Goal: Transaction & Acquisition: Purchase product/service

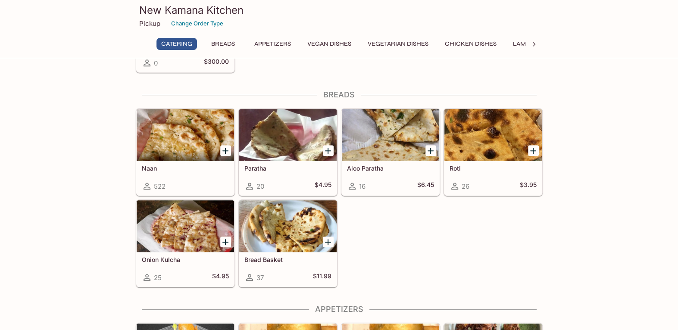
scroll to position [302, 0]
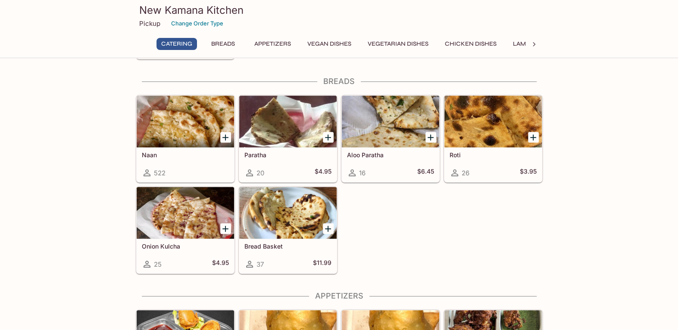
click at [183, 154] on h5 "Naan" at bounding box center [185, 154] width 87 height 7
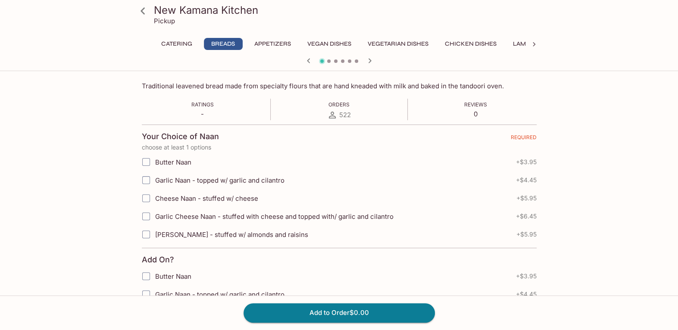
scroll to position [172, 0]
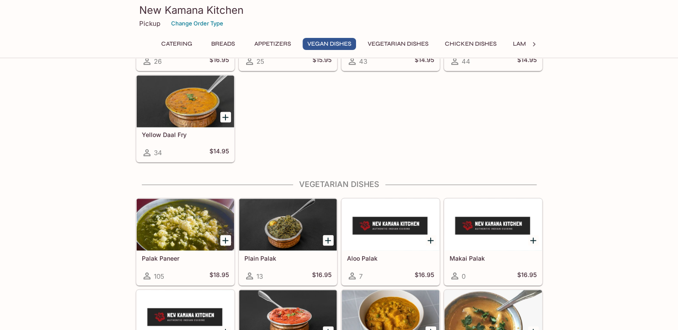
scroll to position [1027, 0]
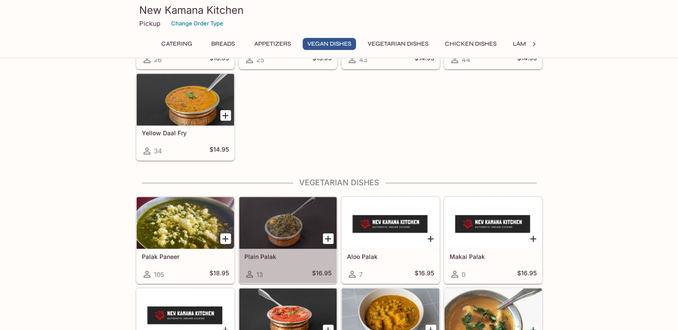
click at [269, 254] on h5 "Plain Palak" at bounding box center [287, 255] width 87 height 7
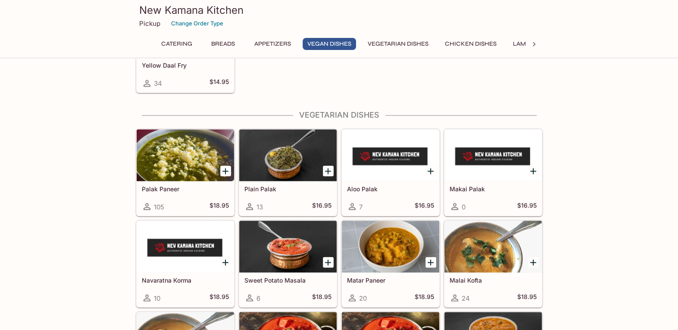
scroll to position [1113, 0]
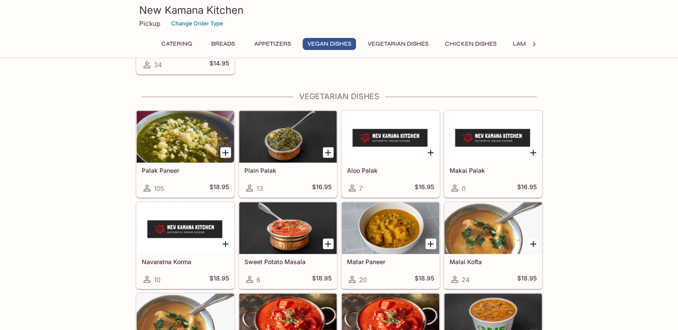
click at [160, 166] on h5 "Palak Paneer" at bounding box center [185, 169] width 87 height 7
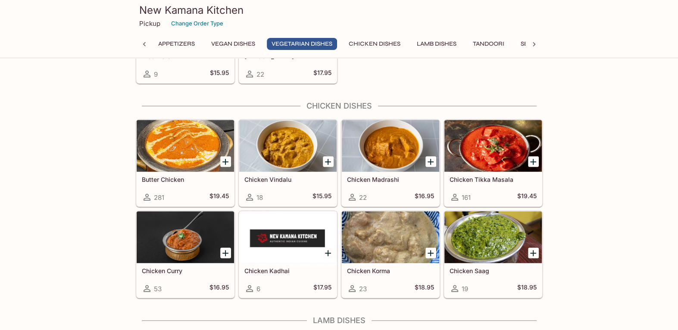
click at [471, 192] on div "161 $19.45" at bounding box center [492, 197] width 87 height 10
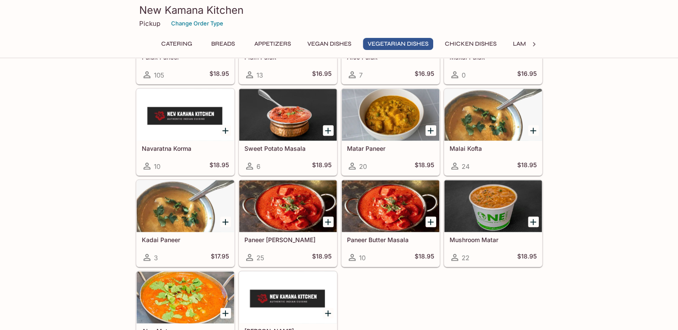
scroll to position [1199, 0]
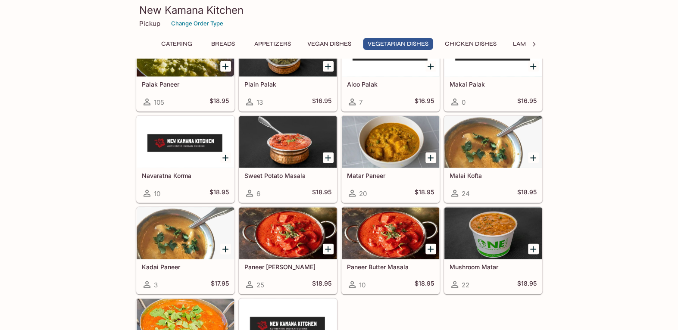
click at [151, 23] on p "Pickup" at bounding box center [149, 23] width 21 height 8
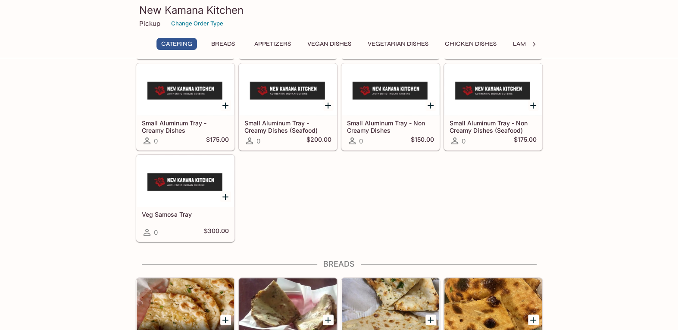
scroll to position [0, 0]
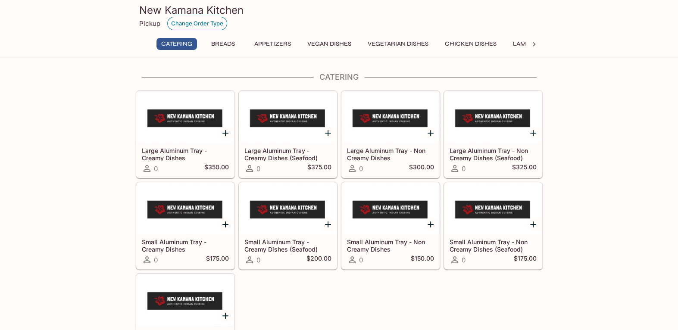
click at [202, 26] on button "Change Order Type" at bounding box center [197, 23] width 60 height 13
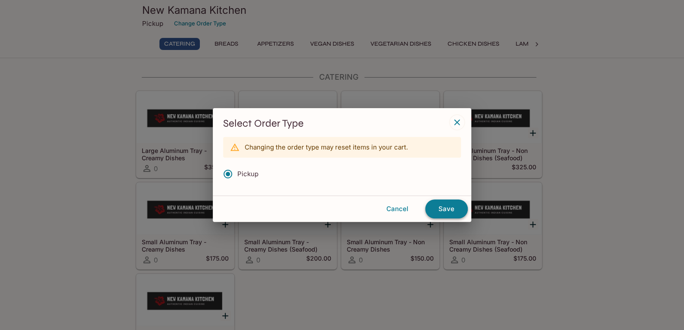
click at [456, 213] on button "Save" at bounding box center [446, 208] width 43 height 19
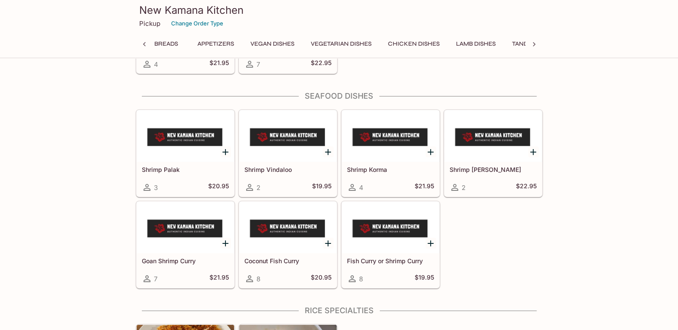
scroll to position [2243, 0]
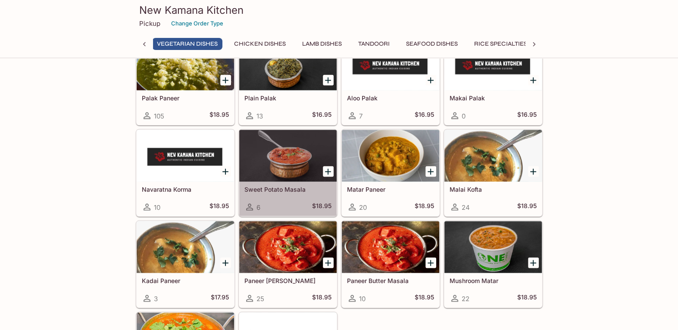
click at [289, 187] on h5 "Sweet Potato Masala" at bounding box center [287, 188] width 87 height 7
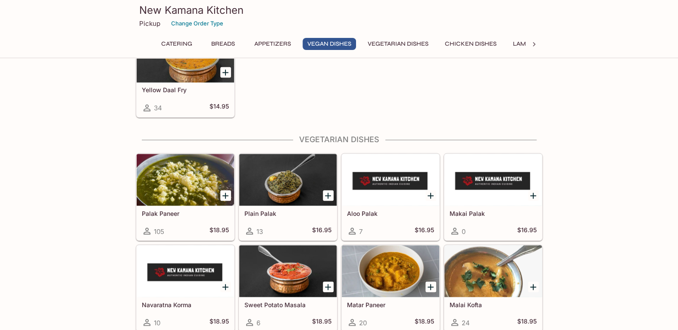
scroll to position [1113, 0]
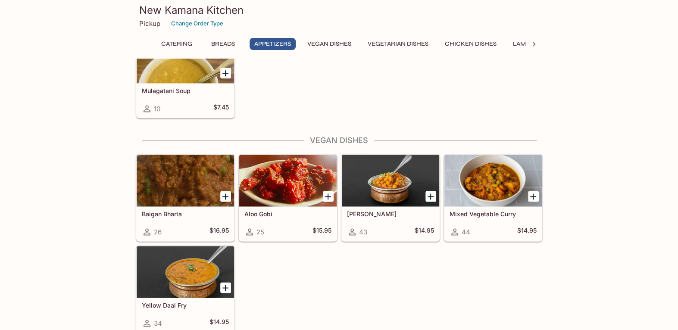
click at [156, 265] on div at bounding box center [185, 272] width 97 height 52
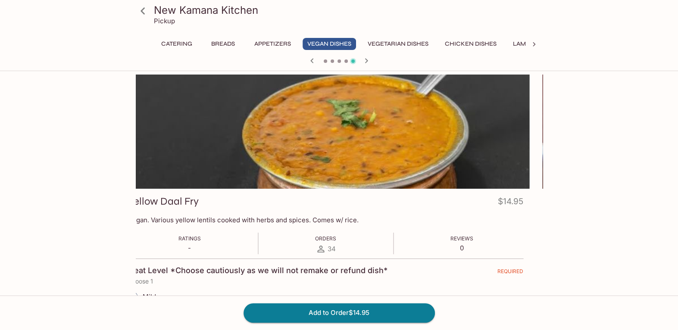
click at [178, 217] on p "Vegan. Various yellow lentils cooked with herbs and spices. Comes w/ rice." at bounding box center [325, 220] width 395 height 8
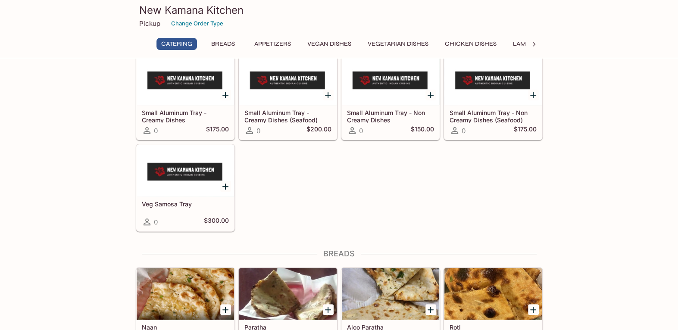
click at [478, 118] on h5 "Small Aluminum Tray - Non Creamy Dishes (Seafood)" at bounding box center [492, 116] width 87 height 14
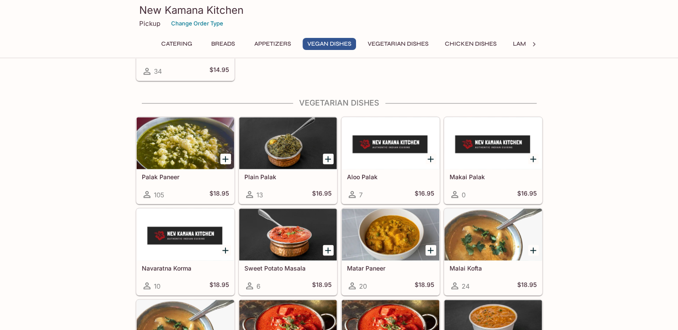
scroll to position [1120, 0]
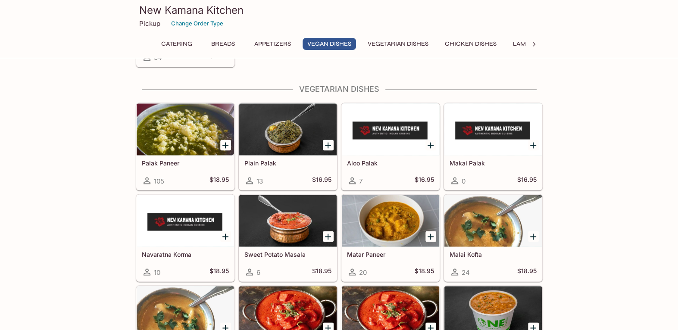
click at [380, 162] on h5 "Aloo Palak" at bounding box center [390, 162] width 87 height 7
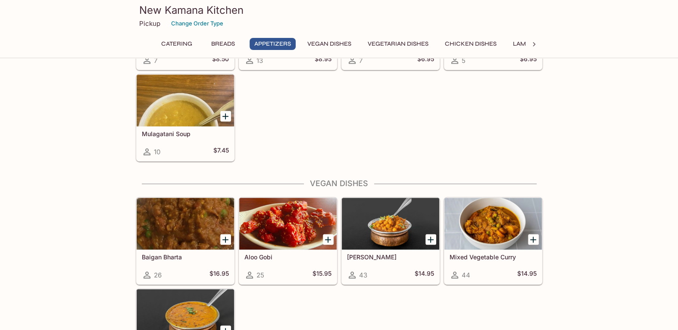
scroll to position [1027, 0]
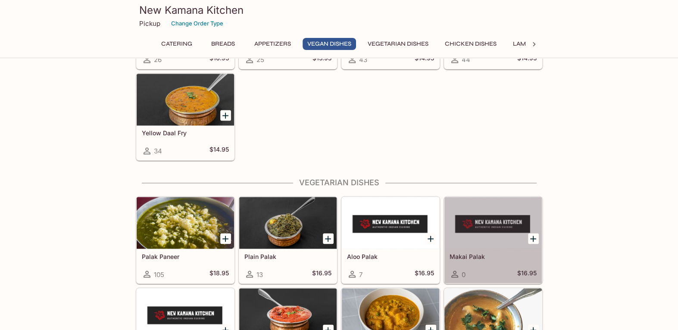
click at [467, 257] on div "Makai Palak 0 $16.95" at bounding box center [492, 266] width 97 height 34
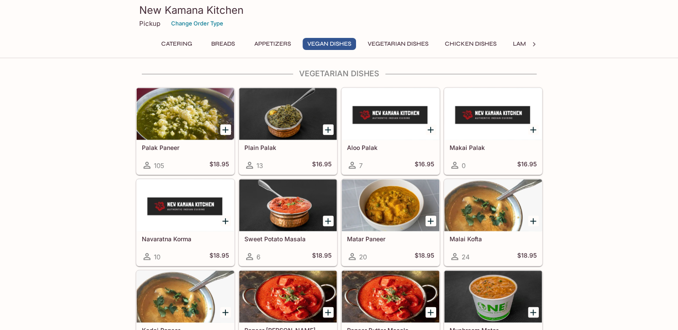
scroll to position [1156, 0]
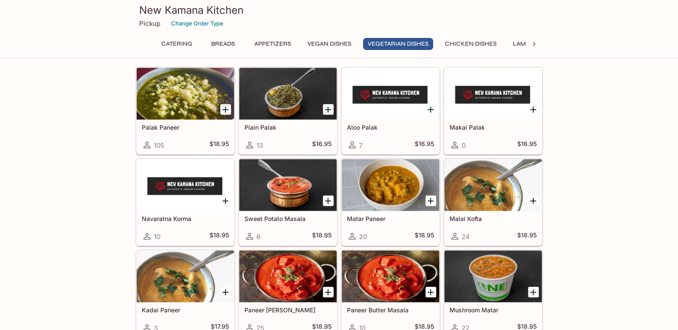
click at [166, 199] on div at bounding box center [185, 185] width 97 height 52
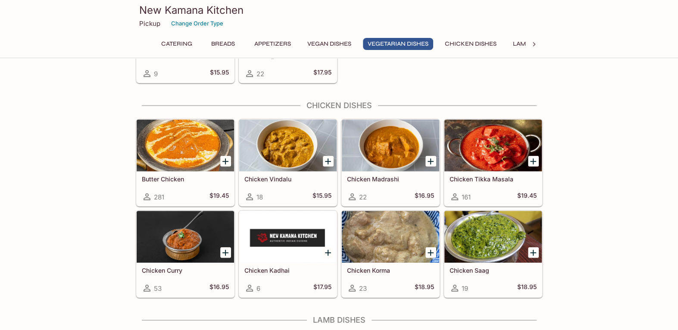
scroll to position [1501, 0]
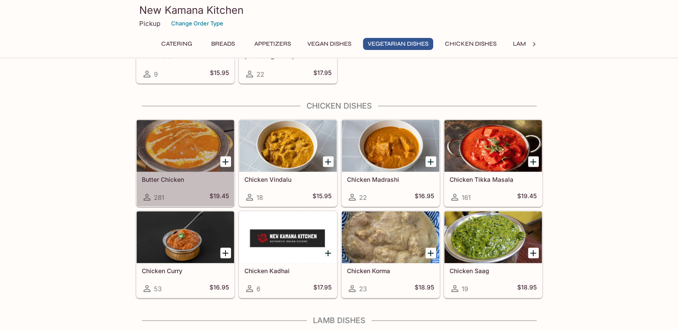
click at [196, 149] on div at bounding box center [185, 146] width 97 height 52
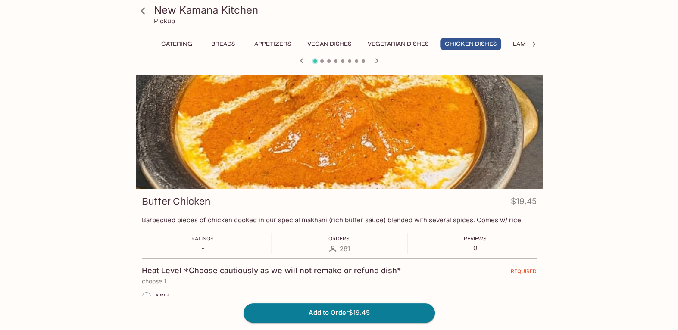
scroll to position [43, 0]
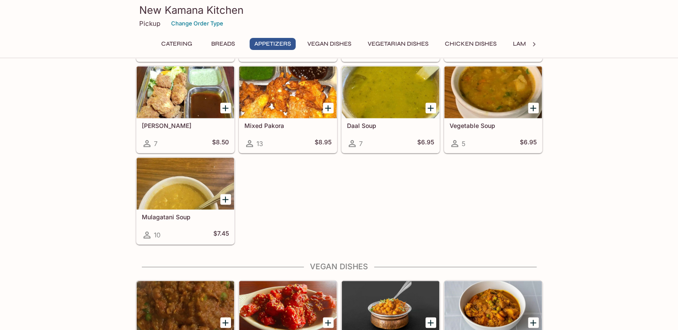
scroll to position [811, 0]
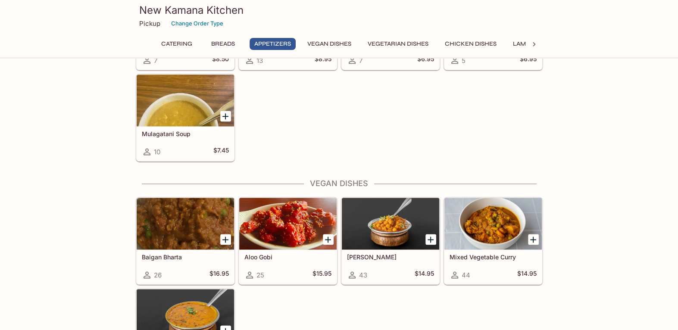
click at [473, 44] on button "Chicken Dishes" at bounding box center [470, 44] width 61 height 12
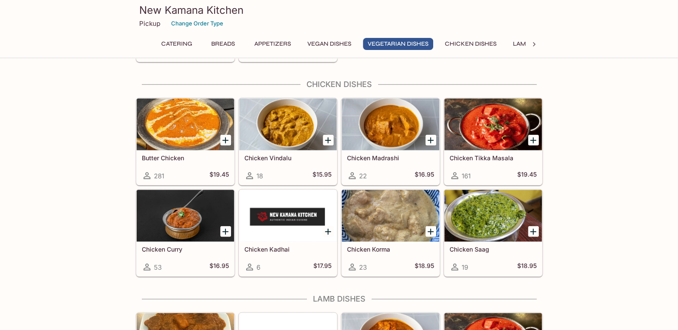
scroll to position [1524, 0]
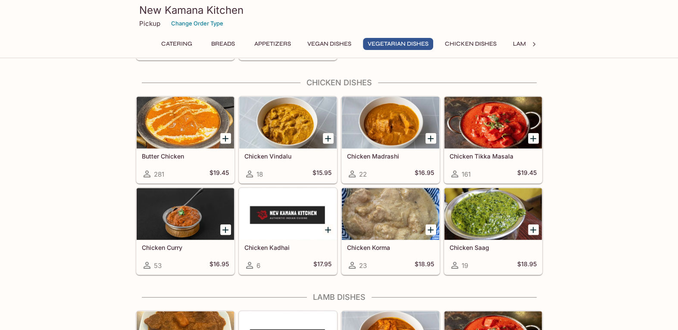
click at [525, 42] on div at bounding box center [533, 44] width 17 height 13
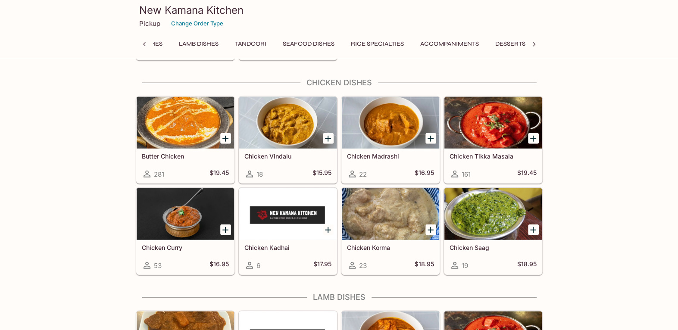
scroll to position [0, 357]
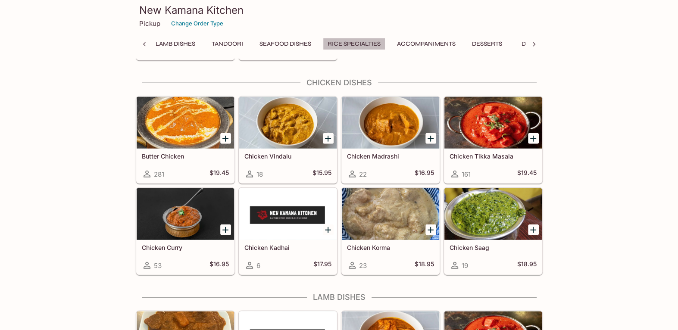
click at [337, 41] on button "Rice Specialties" at bounding box center [354, 44] width 62 height 12
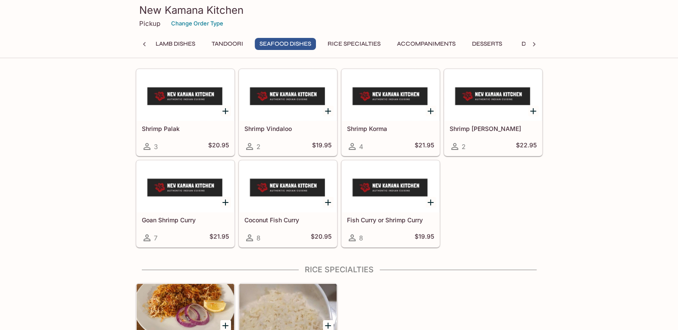
scroll to position [2164, 0]
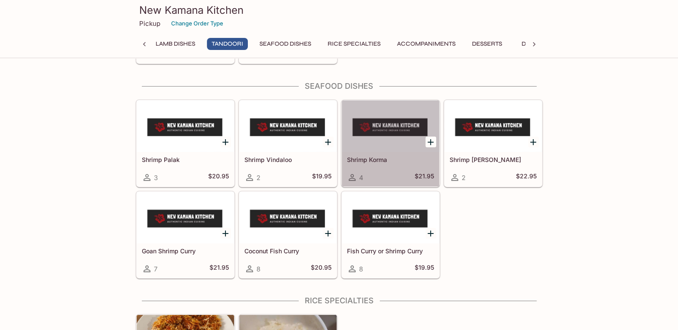
click at [369, 156] on h5 "Shrimp Korma" at bounding box center [390, 159] width 87 height 7
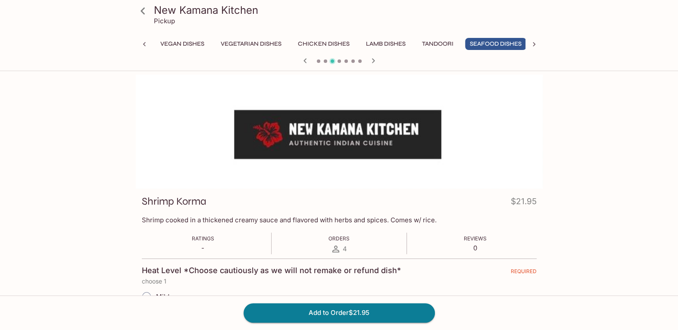
scroll to position [0, 151]
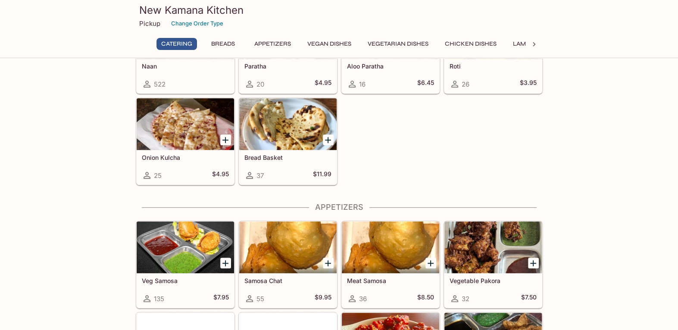
scroll to position [510, 0]
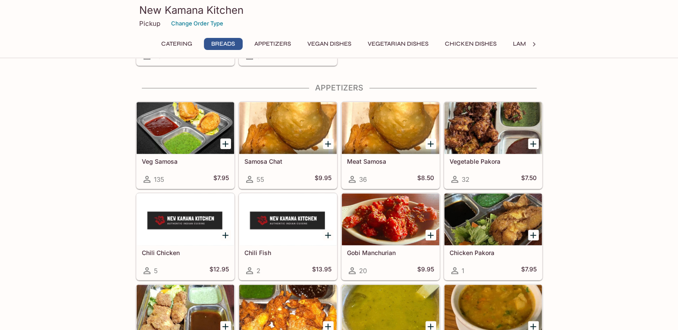
click at [473, 134] on div at bounding box center [492, 128] width 97 height 52
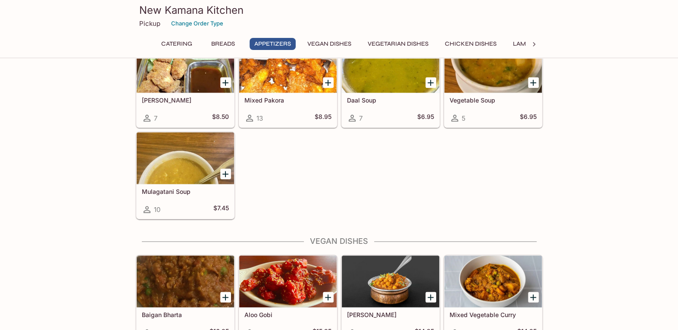
scroll to position [768, 0]
